Goal: Task Accomplishment & Management: Manage account settings

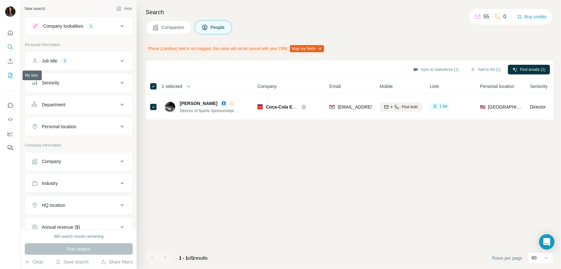
click at [9, 74] on icon "My lists" at bounding box center [10, 75] width 6 height 6
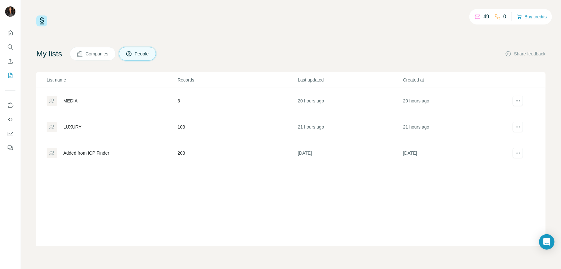
click at [181, 125] on td "103" at bounding box center [237, 127] width 120 height 26
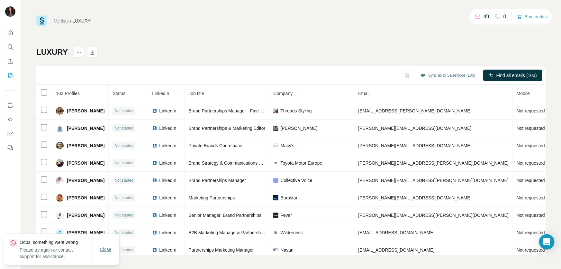
click at [108, 246] on span "Close" at bounding box center [106, 249] width 12 height 6
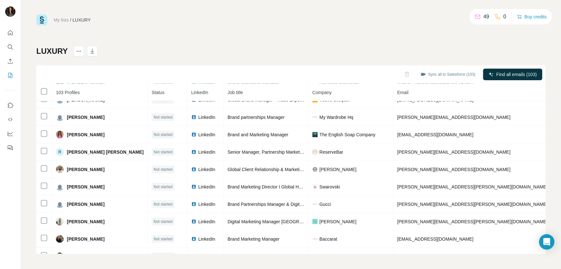
scroll to position [1620, 0]
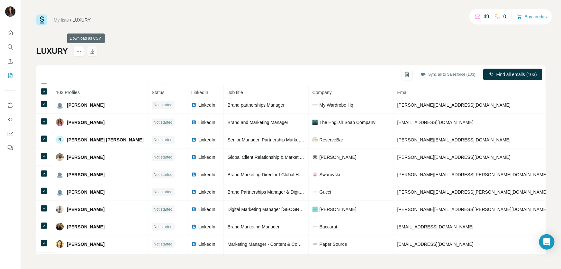
click at [91, 51] on icon "button" at bounding box center [92, 52] width 3 height 2
click at [319, 33] on div "My lists / LUXURY 49 0 Buy credits LUXURY Sync all to Salesforce (103) Find all…" at bounding box center [291, 133] width 510 height 239
